Goal: Information Seeking & Learning: Learn about a topic

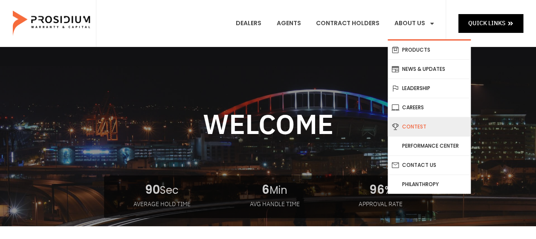
click at [422, 123] on link "Contest" at bounding box center [429, 126] width 83 height 19
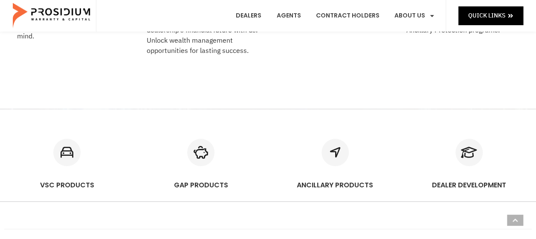
scroll to position [427, 0]
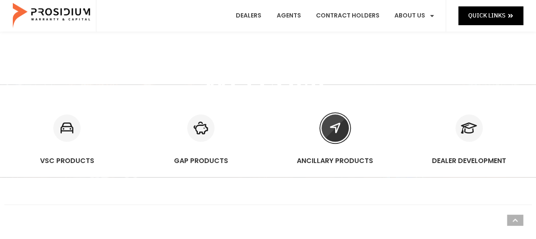
click at [332, 128] on icon "ANCILLARY PRODUCTS" at bounding box center [335, 127] width 27 height 27
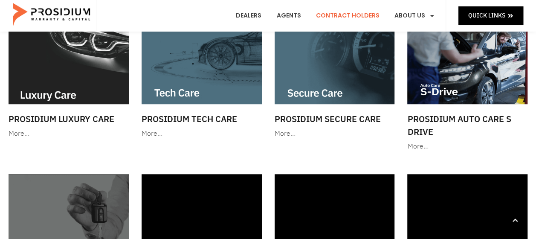
scroll to position [384, 0]
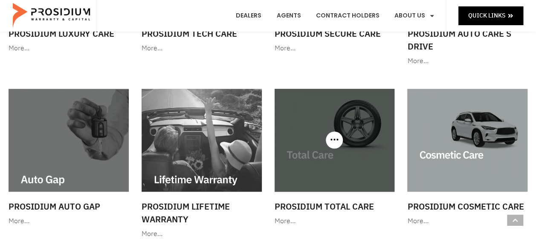
click at [326, 148] on img at bounding box center [335, 140] width 120 height 103
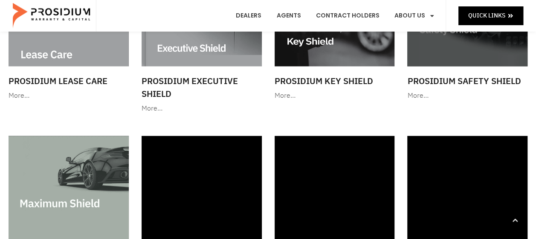
scroll to position [725, 0]
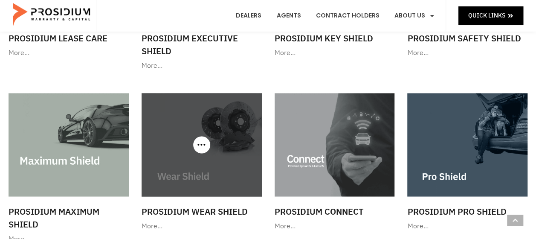
click at [194, 175] on img at bounding box center [202, 144] width 120 height 103
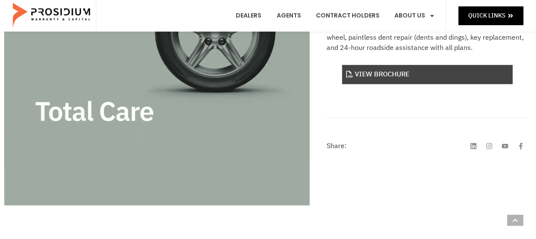
scroll to position [213, 0]
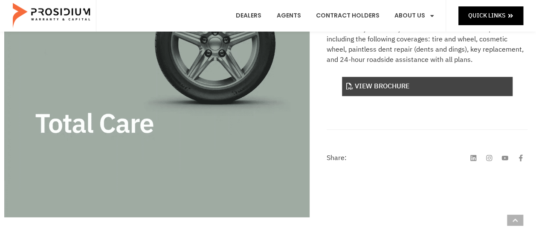
click at [372, 86] on link "View Brochure" at bounding box center [427, 86] width 171 height 19
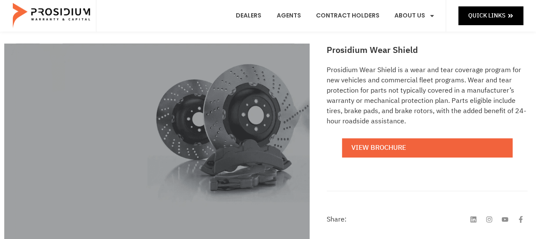
scroll to position [128, 0]
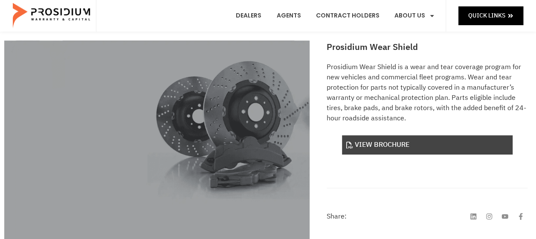
click at [384, 142] on link "View Brochure" at bounding box center [427, 144] width 171 height 19
